Goal: Transaction & Acquisition: Subscribe to service/newsletter

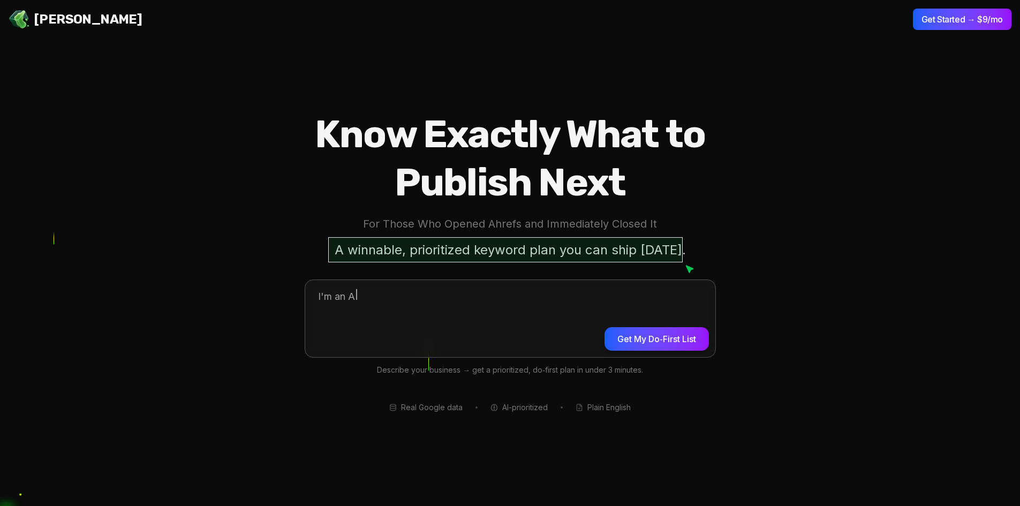
click at [689, 341] on button "Get My Do‑First List" at bounding box center [657, 339] width 104 height 24
click at [481, 306] on textarea at bounding box center [510, 317] width 410 height 74
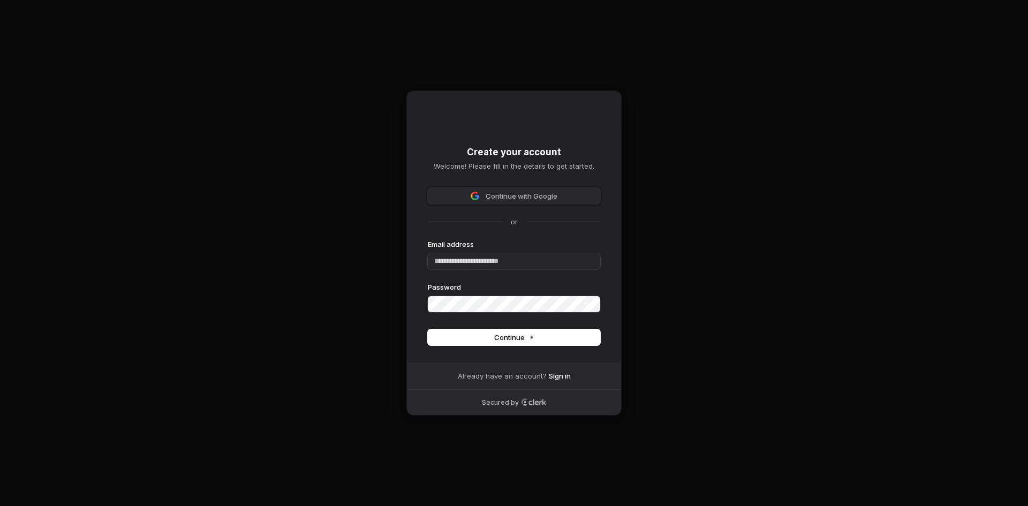
drag, startPoint x: 504, startPoint y: 192, endPoint x: 510, endPoint y: 223, distance: 31.2
click at [504, 193] on span "Continue with Google" at bounding box center [522, 196] width 72 height 10
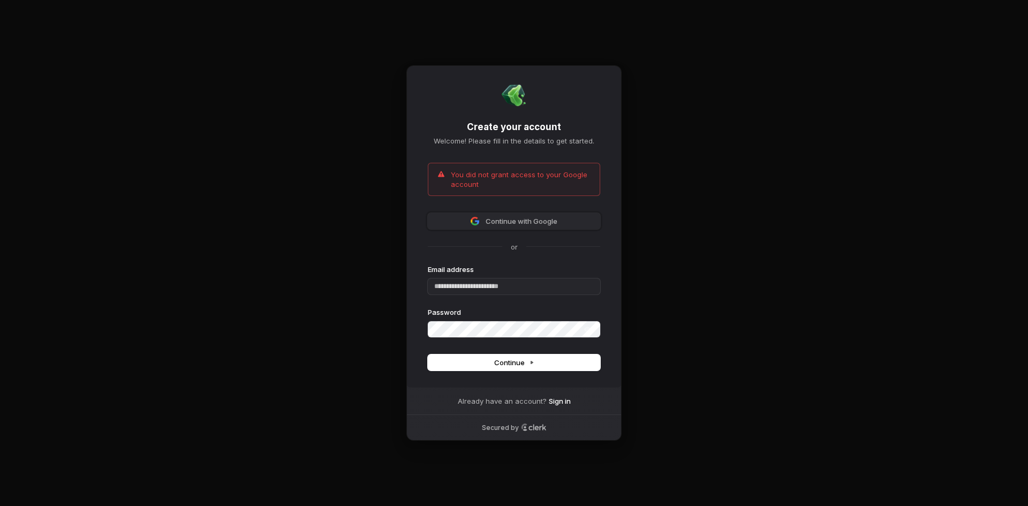
click at [536, 226] on button "Continue with Google" at bounding box center [514, 221] width 172 height 16
